Goal: Check status: Check status

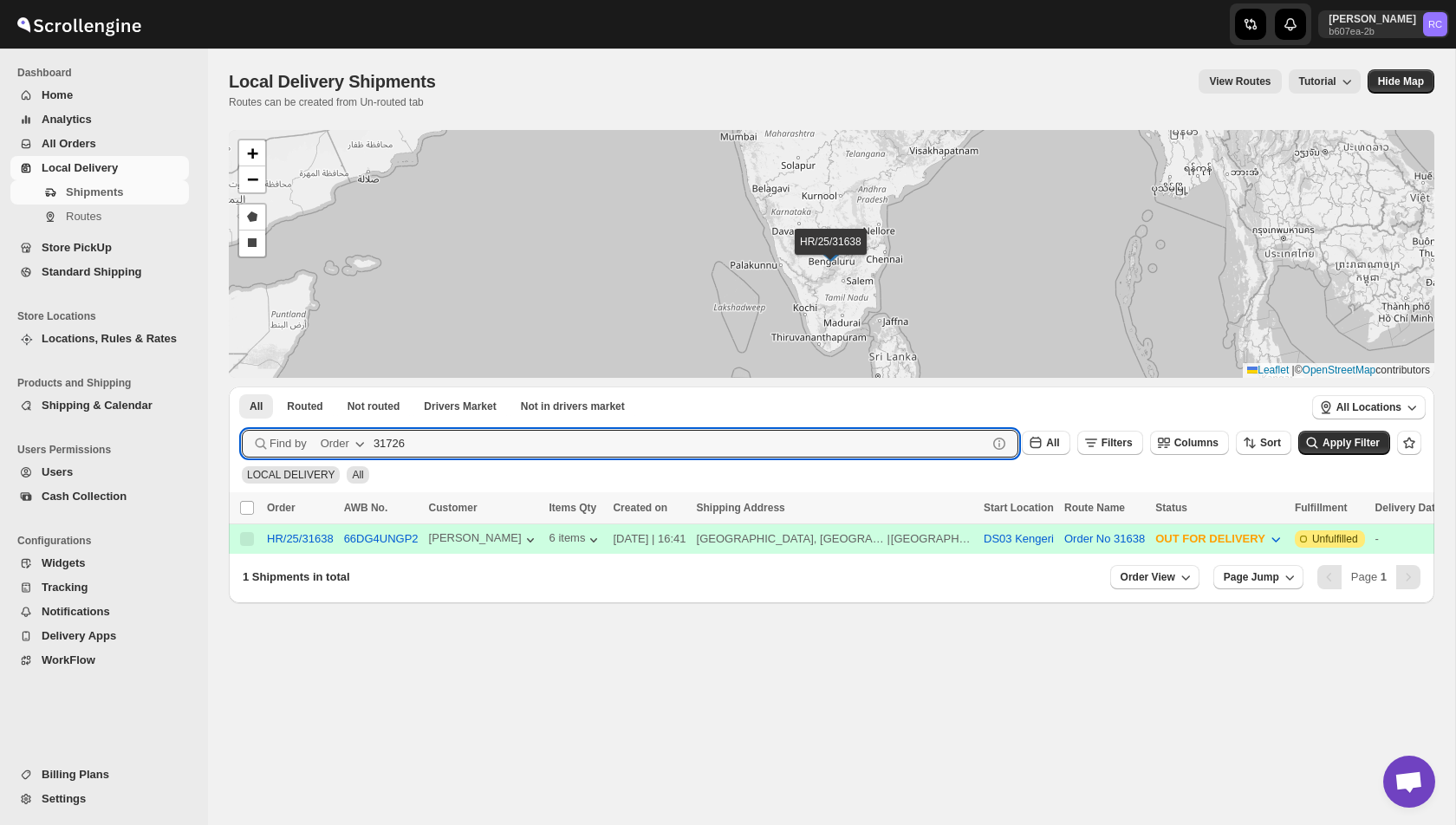
type input "31726"
click at [242, 386] on button "Submit" at bounding box center [267, 395] width 50 height 18
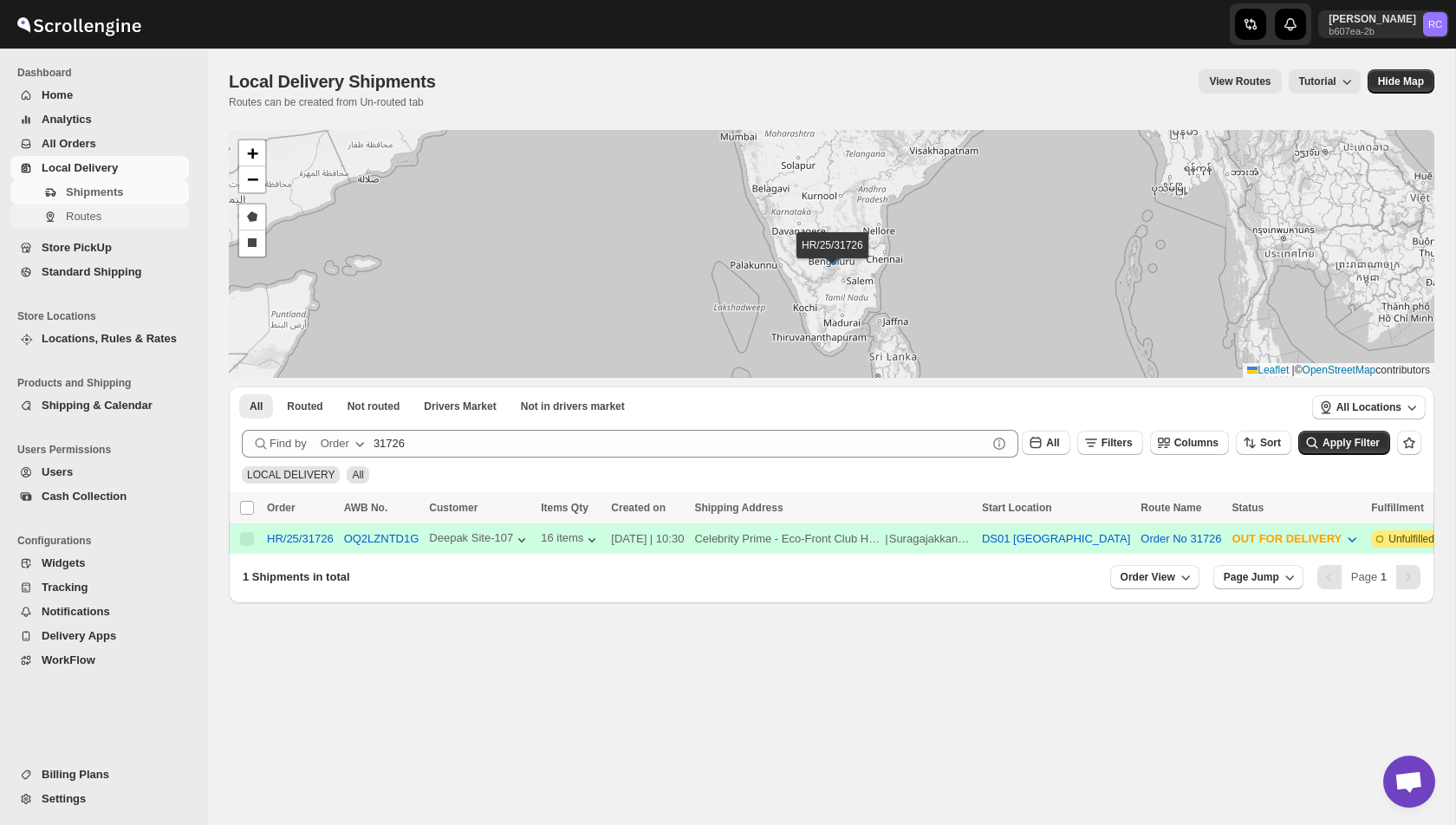
click at [72, 206] on button "Routes" at bounding box center [99, 216] width 178 height 24
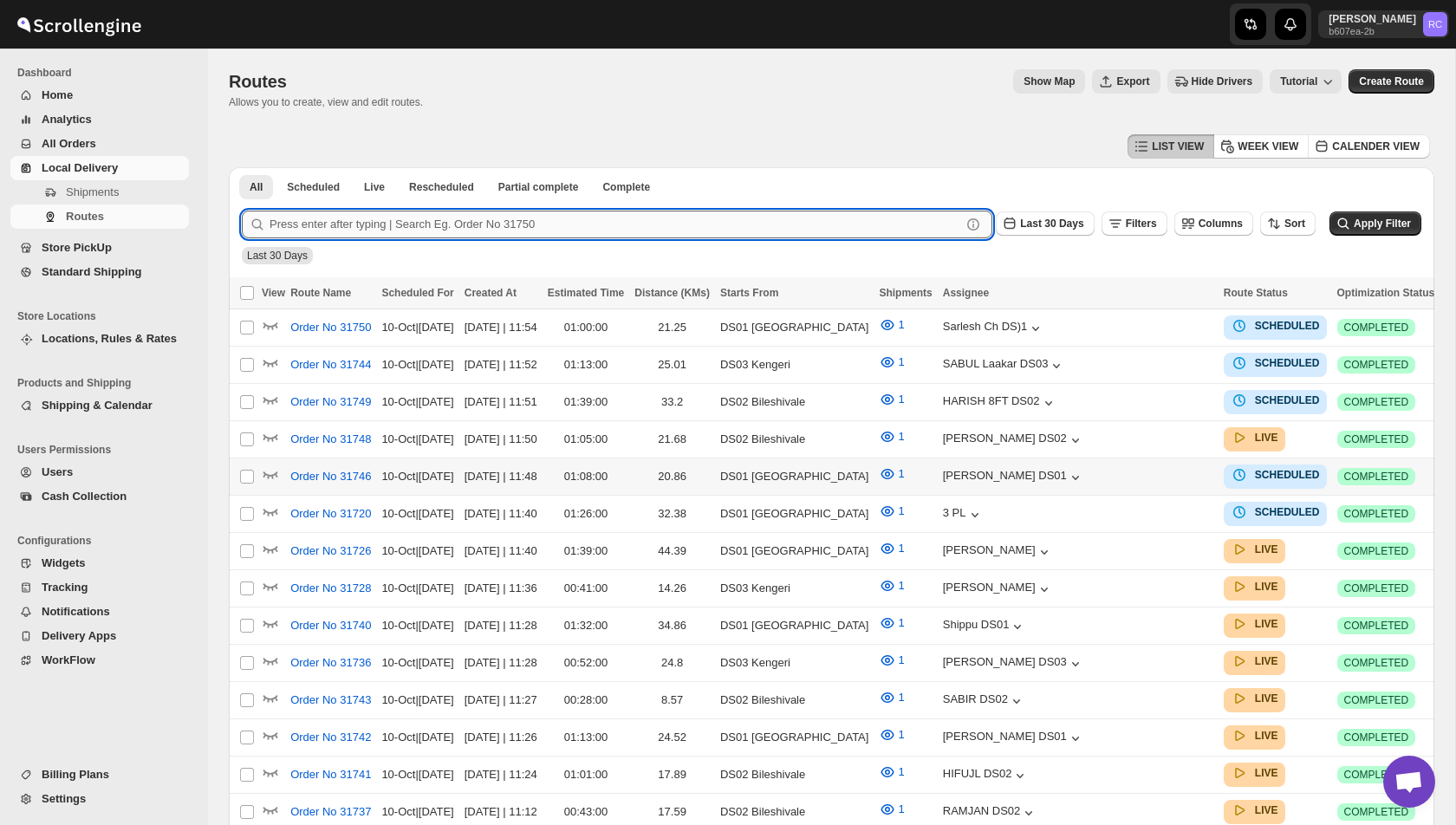
click at [358, 226] on input "text" at bounding box center [615, 224] width 692 height 28
paste input "31726"
type input "31726"
click at [242, 167] on button "Submit" at bounding box center [267, 177] width 50 height 18
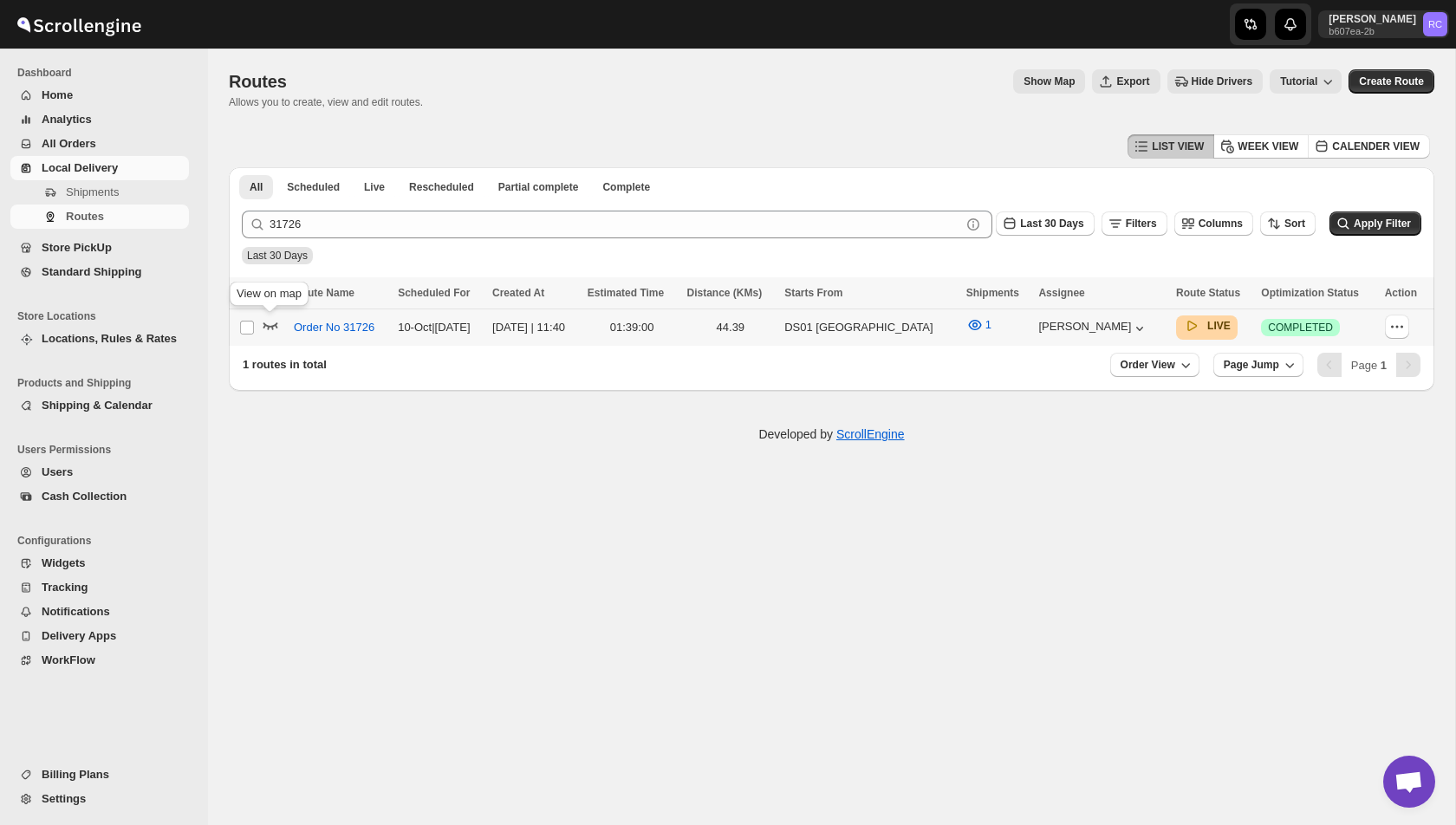
click at [275, 327] on icon "button" at bounding box center [270, 325] width 17 height 17
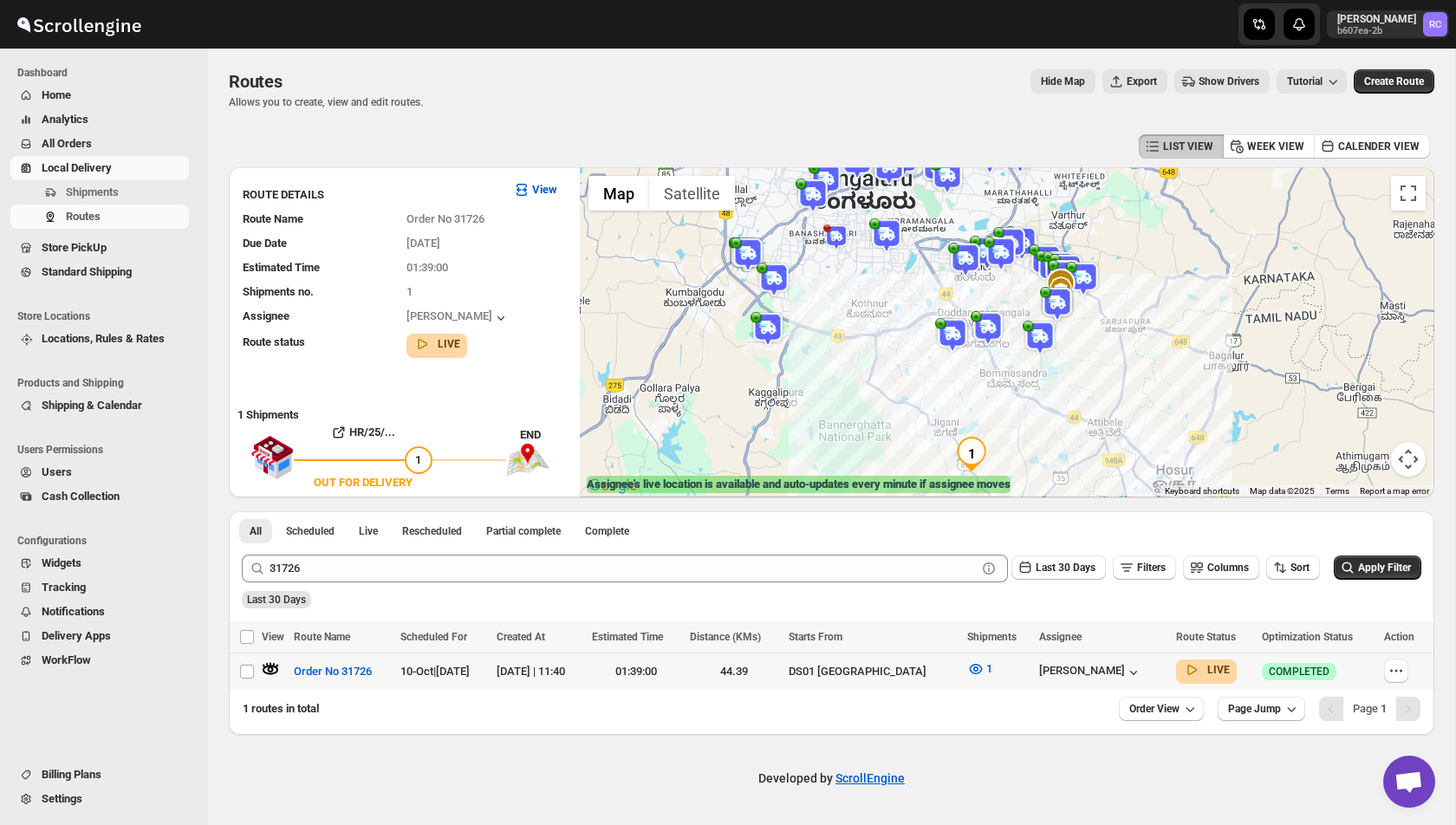
drag, startPoint x: 1106, startPoint y: 427, endPoint x: 1011, endPoint y: 316, distance: 146.1
click at [1023, 321] on img at bounding box center [1040, 338] width 35 height 35
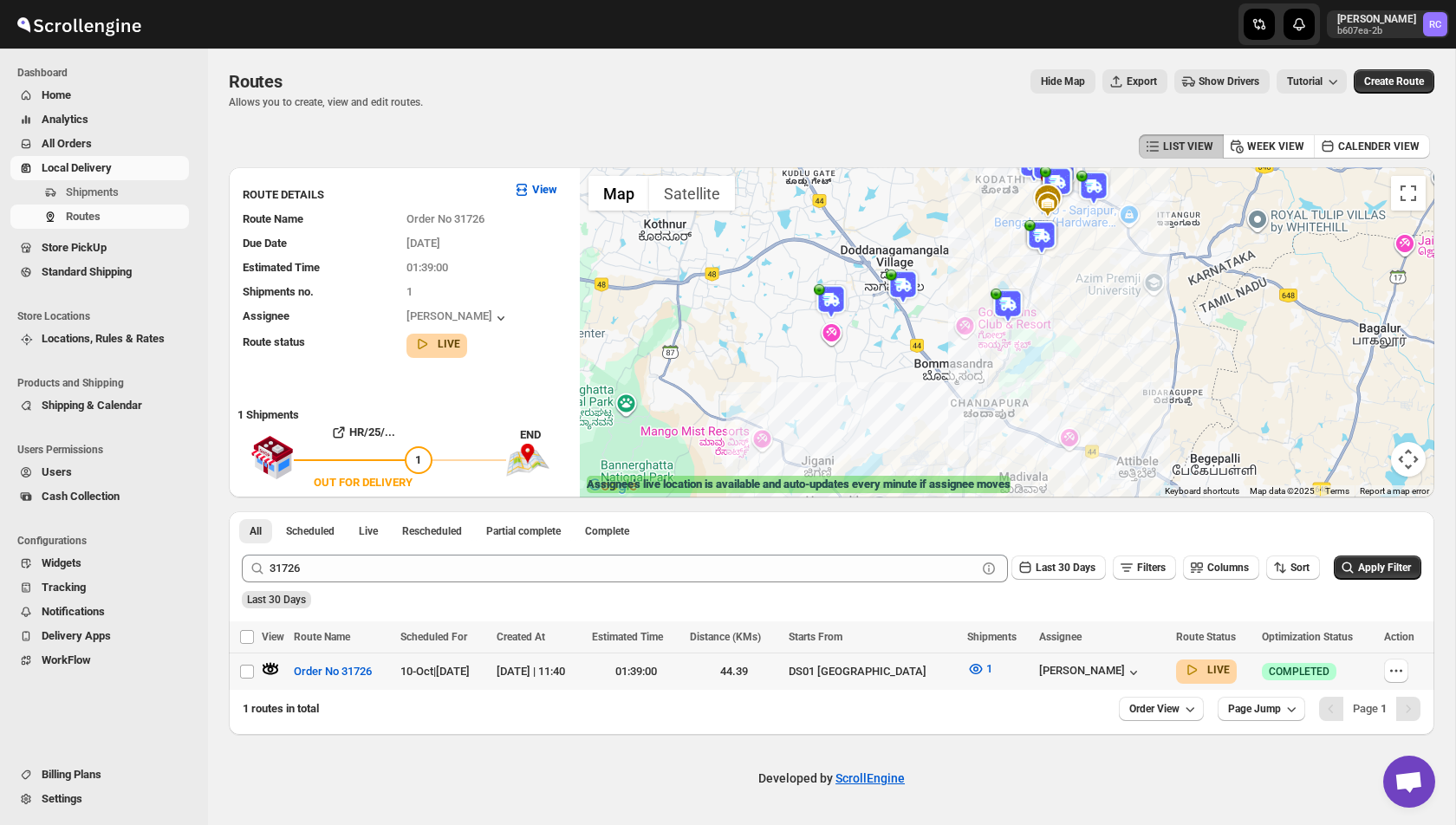
click at [1187, 96] on div "Routes Allows you to create, view and edit routes. Hide Map Export Show Drivers…" at bounding box center [831, 88] width 1205 height 40
click at [1207, 82] on span "Show Drivers" at bounding box center [1229, 81] width 61 height 14
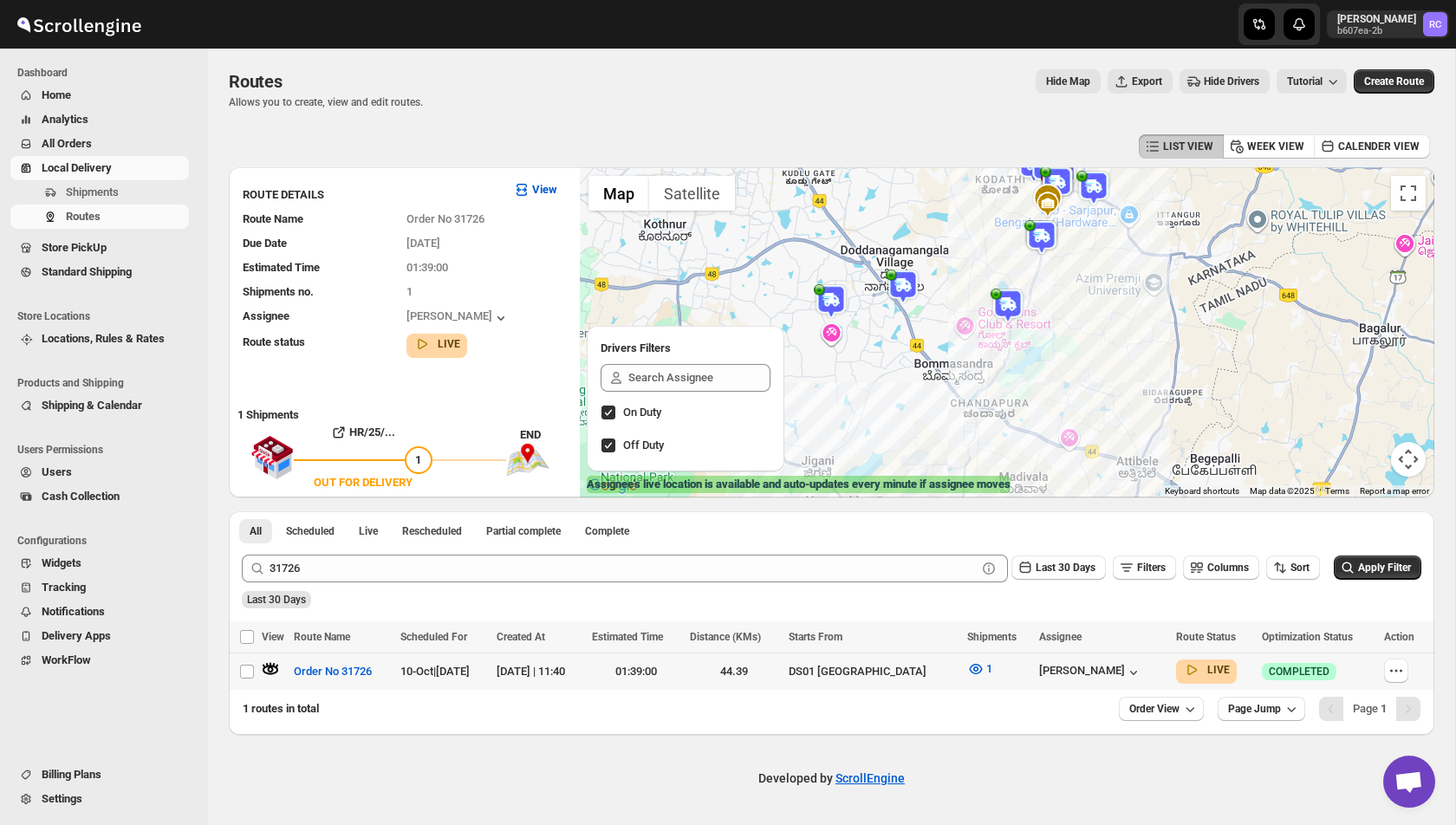
click at [1206, 85] on span "Hide Drivers" at bounding box center [1232, 81] width 55 height 14
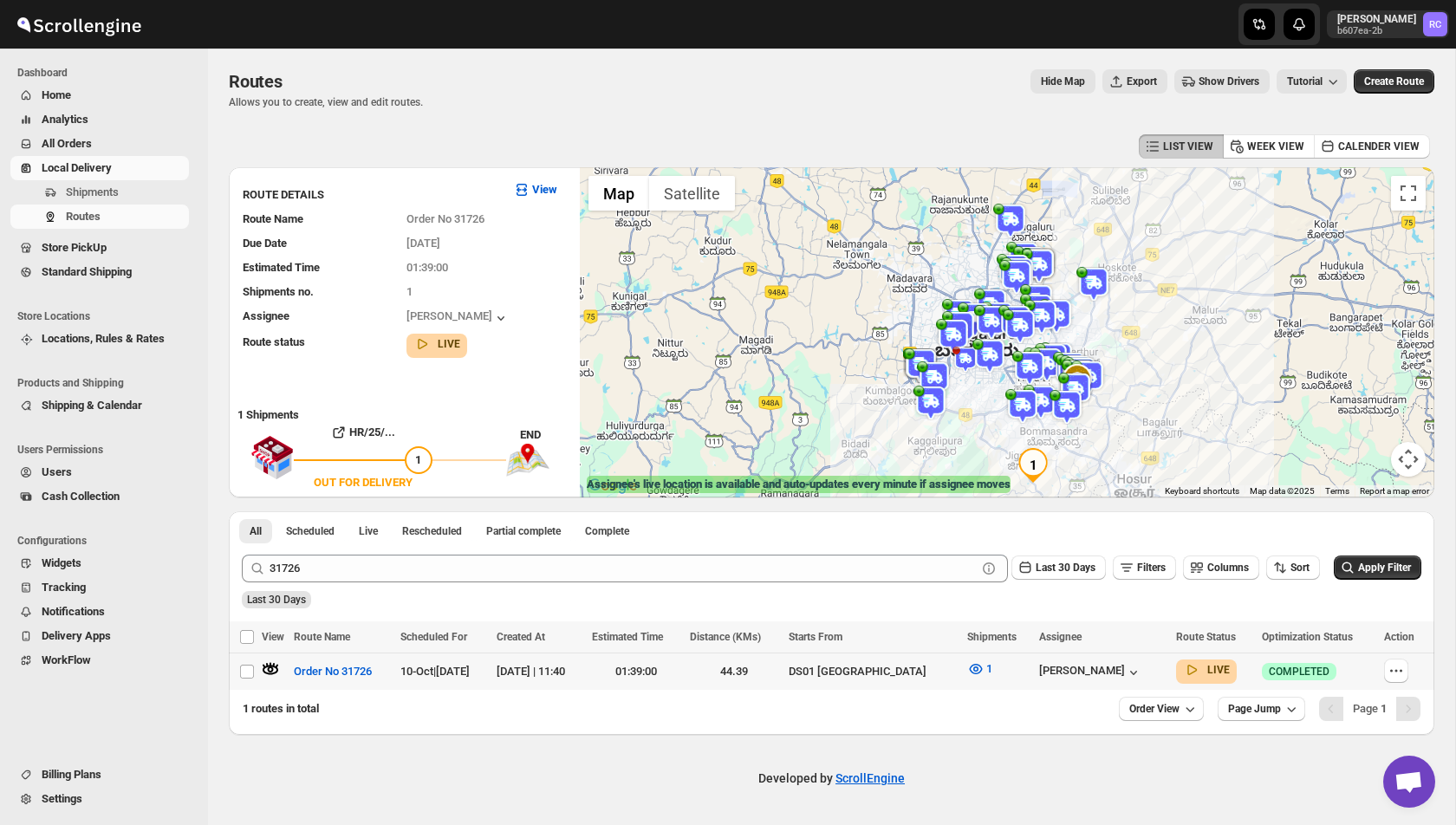
click at [1202, 80] on span "Show Drivers" at bounding box center [1229, 81] width 61 height 14
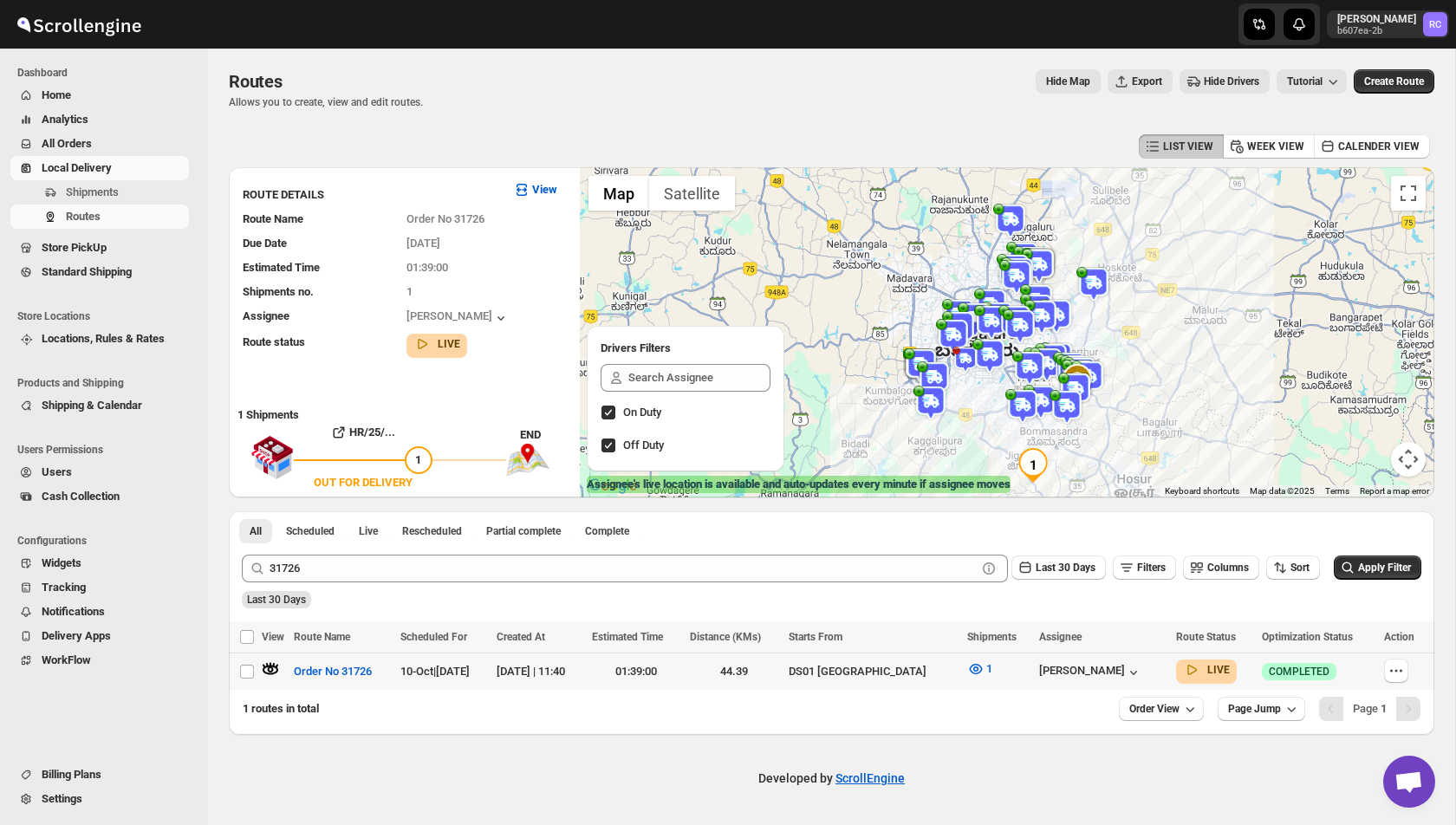
click at [1204, 80] on span "Hide Drivers" at bounding box center [1232, 81] width 55 height 14
